Goal: Information Seeking & Learning: Learn about a topic

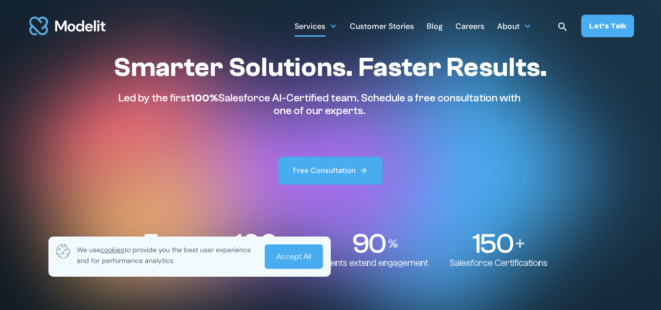
click at [336, 24] on div at bounding box center [333, 26] width 8 height 8
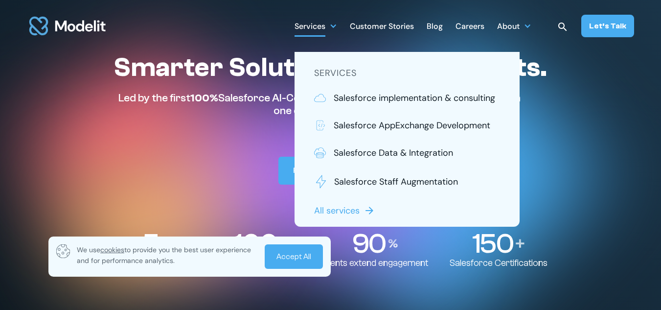
click at [37, 120] on div at bounding box center [122, 133] width 200 height 174
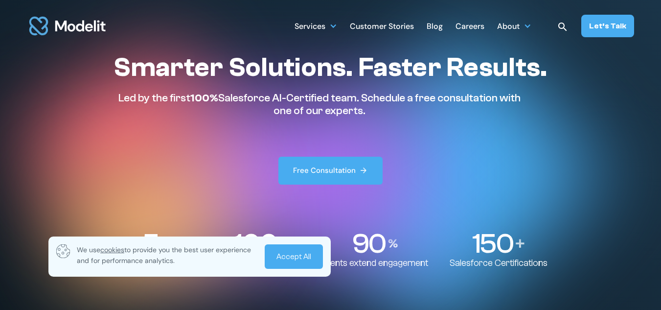
click at [282, 258] on link "Accept All" at bounding box center [294, 256] width 58 height 24
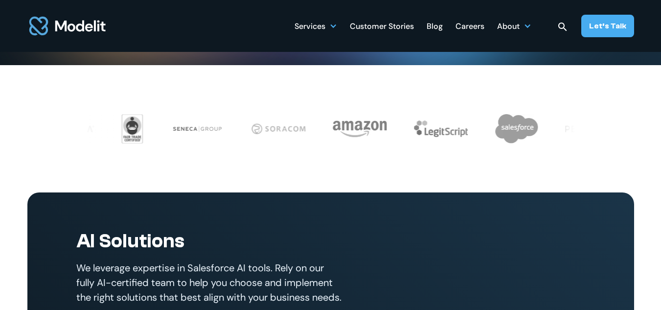
scroll to position [49, 0]
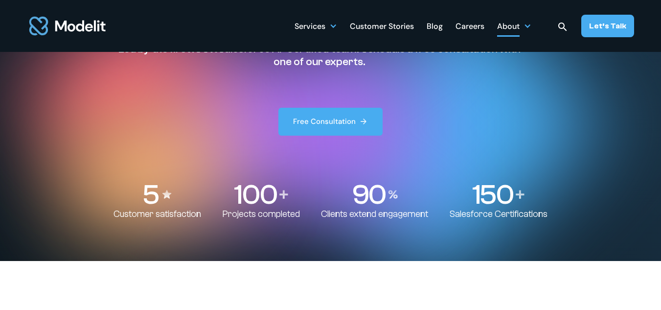
click at [518, 22] on div "About" at bounding box center [508, 27] width 23 height 19
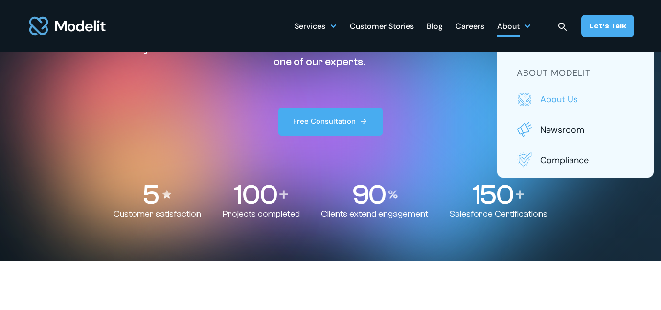
click at [541, 99] on link "About us" at bounding box center [575, 100] width 117 height 16
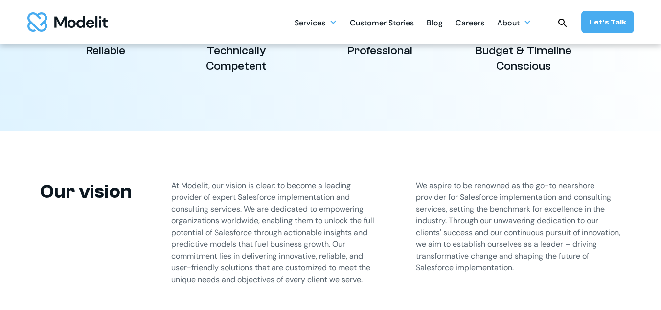
scroll to position [538, 0]
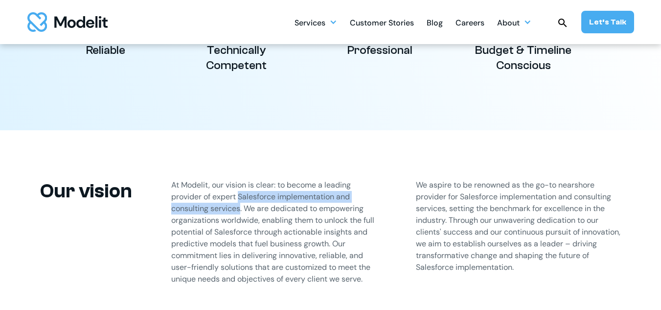
drag, startPoint x: 240, startPoint y: 194, endPoint x: 241, endPoint y: 204, distance: 9.8
click at [241, 204] on p "At Modelit, our vision is clear: to become a leading provider of expert Salesfo…" at bounding box center [274, 232] width 206 height 106
copy p "Salesforce implementation and consulting services"
